Goal: Task Accomplishment & Management: Manage account settings

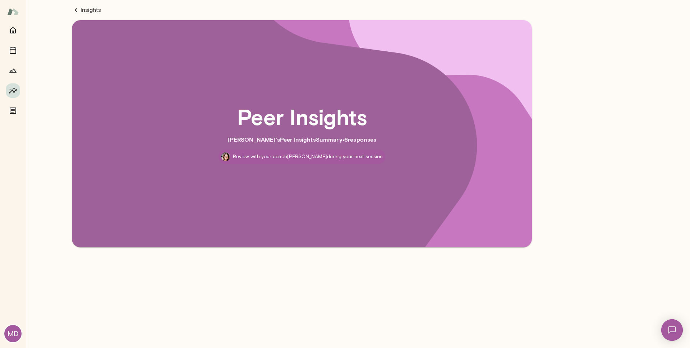
click at [671, 338] on img at bounding box center [672, 329] width 29 height 29
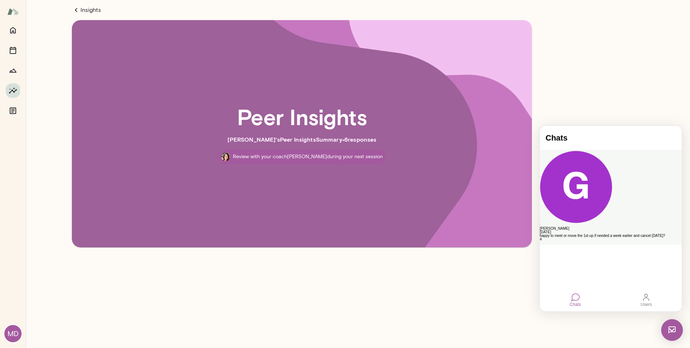
click at [631, 234] on div "happy to meet or move the 1st up if needed a week earlier and cancel monday?" at bounding box center [611, 236] width 142 height 4
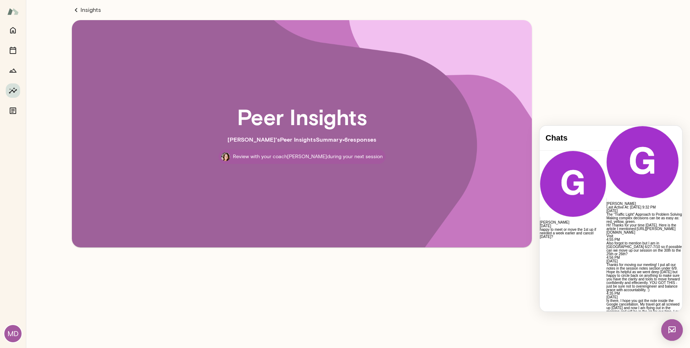
scroll to position [1307, 0]
click at [78, 9] on icon at bounding box center [76, 10] width 9 height 9
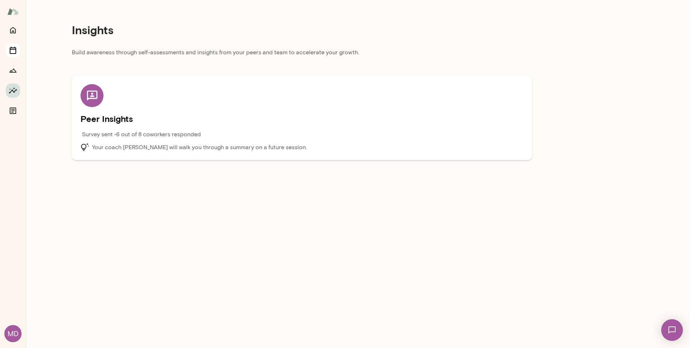
click at [12, 51] on icon "Sessions" at bounding box center [13, 50] width 9 height 9
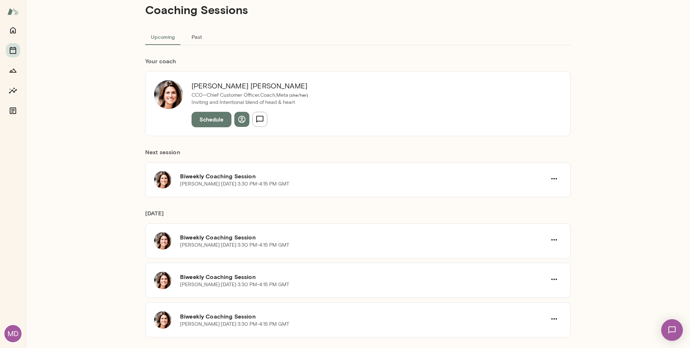
scroll to position [58, 0]
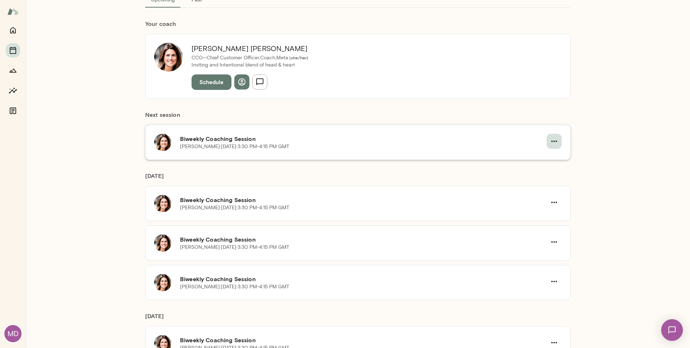
click at [550, 142] on icon "button" at bounding box center [554, 141] width 9 height 9
click at [544, 172] on span "Cancel" at bounding box center [539, 171] width 31 height 9
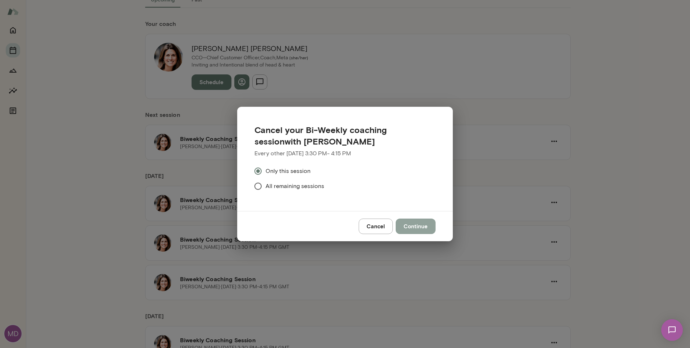
click at [434, 226] on button "Continue" at bounding box center [416, 226] width 40 height 15
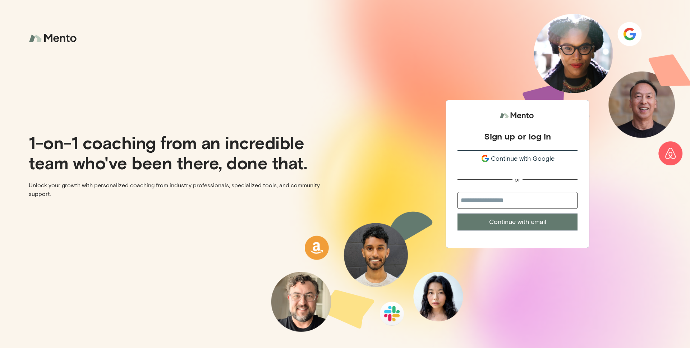
click at [527, 202] on input "email" at bounding box center [518, 200] width 120 height 17
type input "**********"
click at [554, 226] on button "Continue with email" at bounding box center [518, 222] width 120 height 17
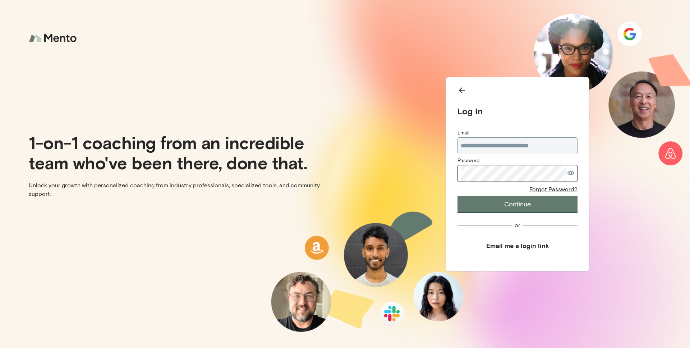
click at [0, 348] on com-1password-button at bounding box center [0, 348] width 0 height 0
click at [458, 196] on button "Continue" at bounding box center [518, 204] width 120 height 17
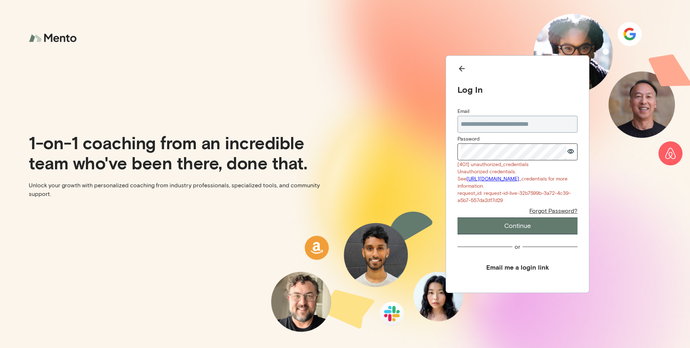
click at [571, 149] on icon "button" at bounding box center [571, 151] width 6 height 5
click at [609, 266] on div "**********" at bounding box center [517, 174] width 345 height 348
click at [538, 271] on button "Email me a login link" at bounding box center [518, 267] width 120 height 16
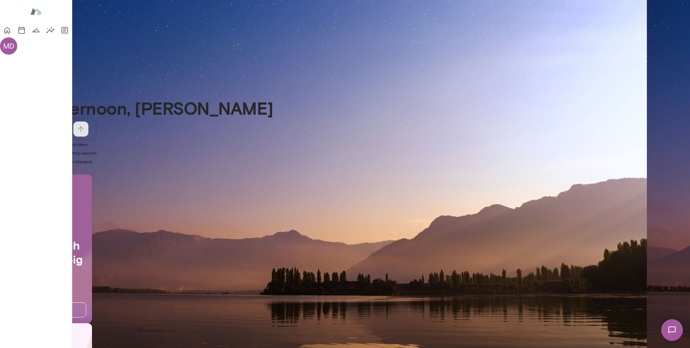
click at [673, 330] on img at bounding box center [672, 329] width 29 height 29
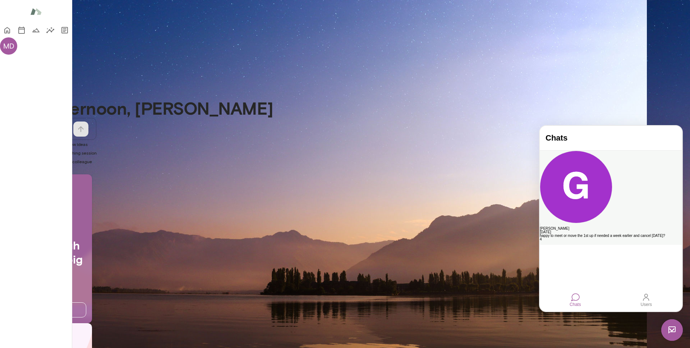
click at [639, 227] on div "[PERSON_NAME]" at bounding box center [611, 229] width 142 height 4
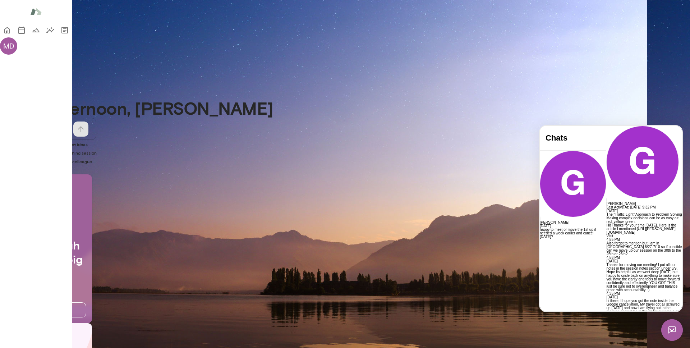
scroll to position [1318, 0]
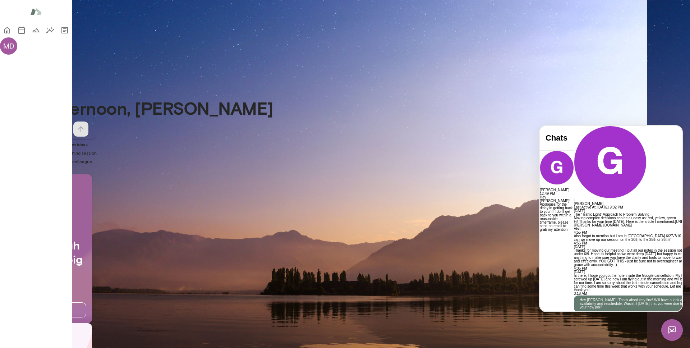
scroll to position [1222, 0]
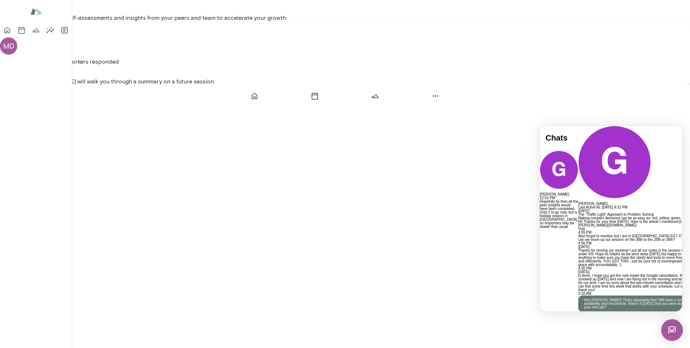
scroll to position [1486, 0]
click at [615, 86] on main "Insights Build awareness through self-assessments and insights from your peers …" at bounding box center [345, 43] width 690 height 86
click at [673, 334] on img at bounding box center [673, 330] width 22 height 22
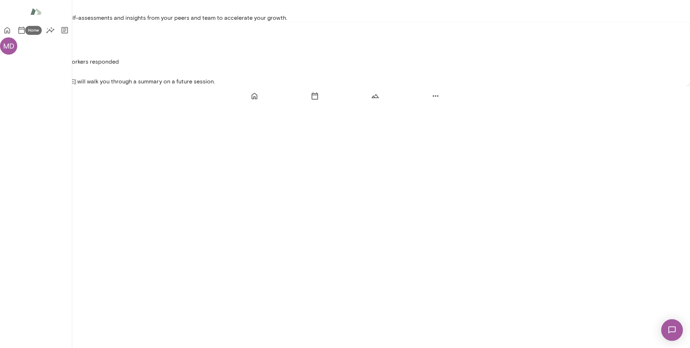
click at [6, 28] on button "Home" at bounding box center [7, 30] width 14 height 14
